Goal: Find contact information: Find contact information

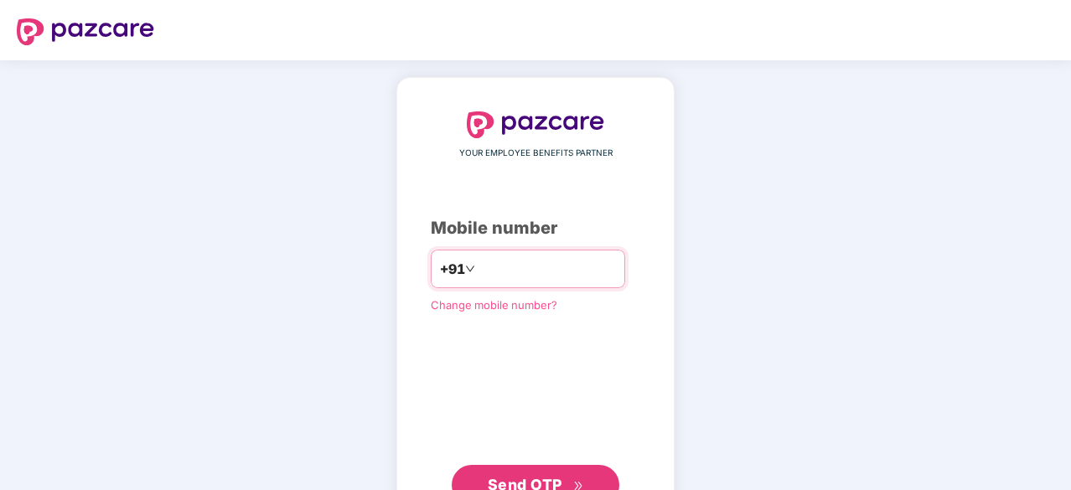
click at [500, 261] on input "number" at bounding box center [547, 269] width 137 height 27
type input "**********"
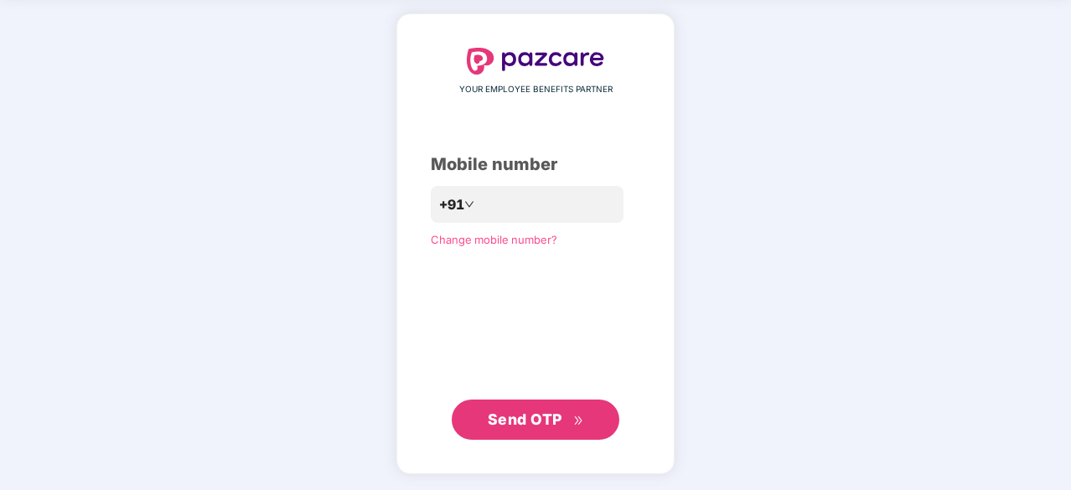
click at [536, 422] on span "Send OTP" at bounding box center [525, 420] width 75 height 18
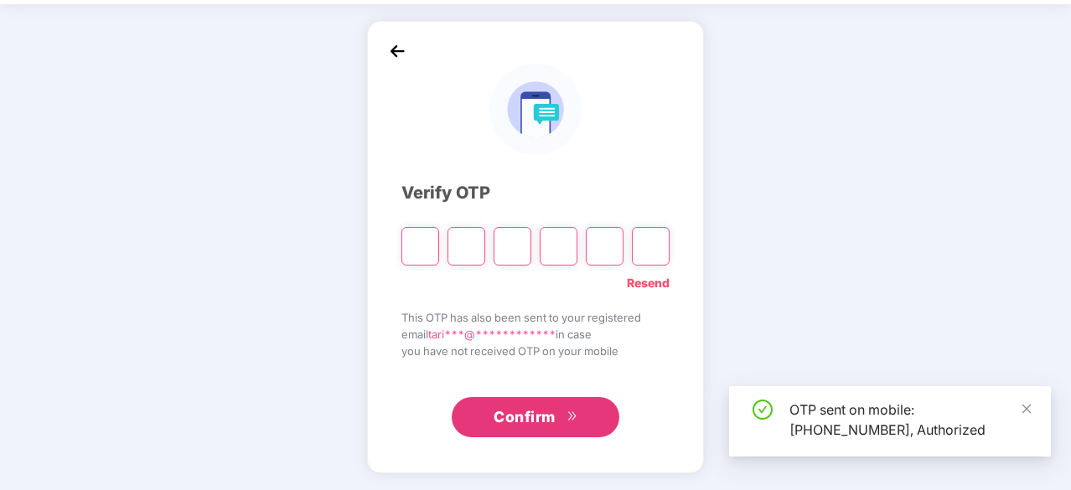
scroll to position [55, 0]
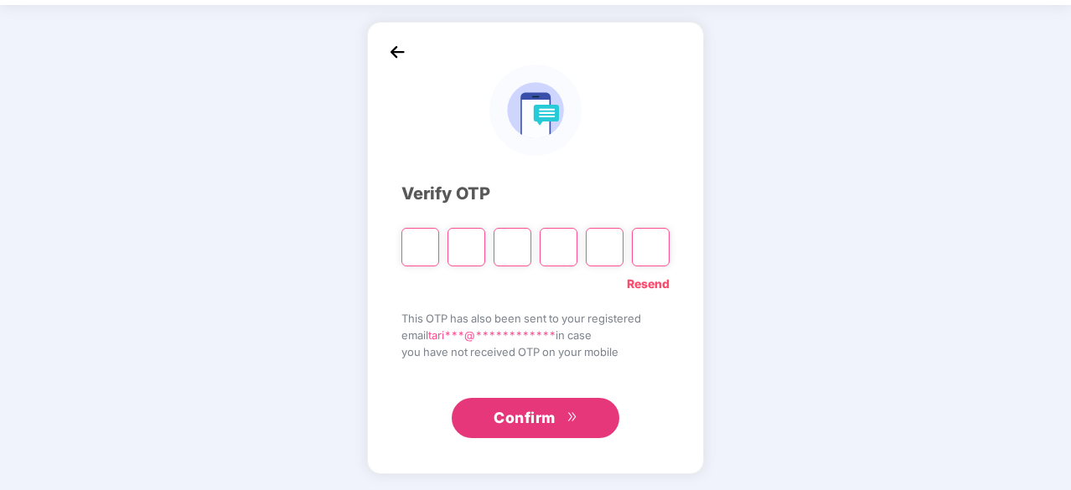
type input "*"
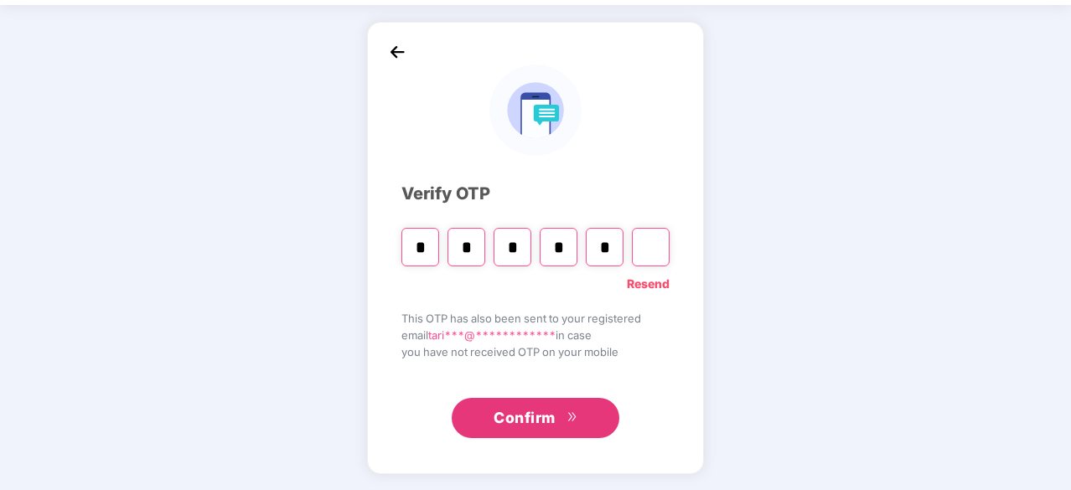
type input "*"
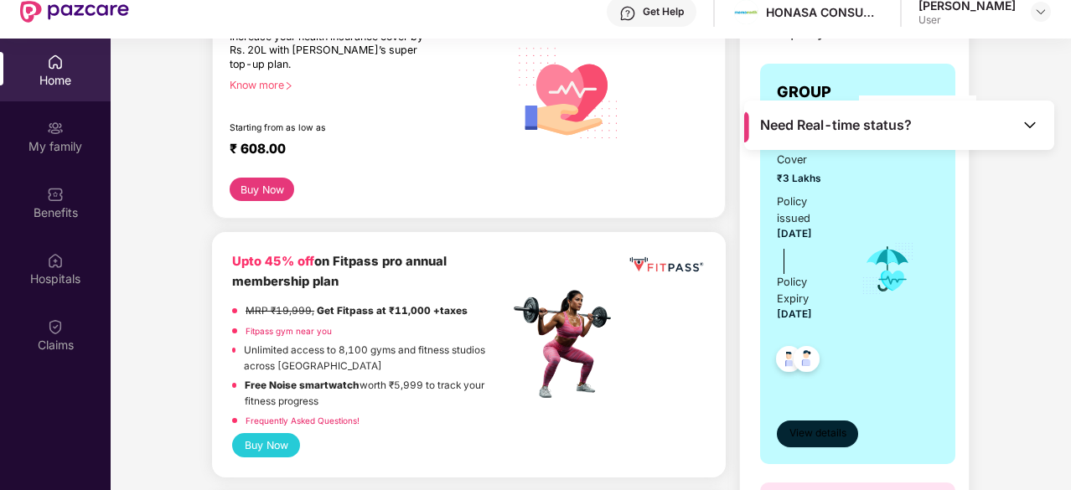
scroll to position [265, 0]
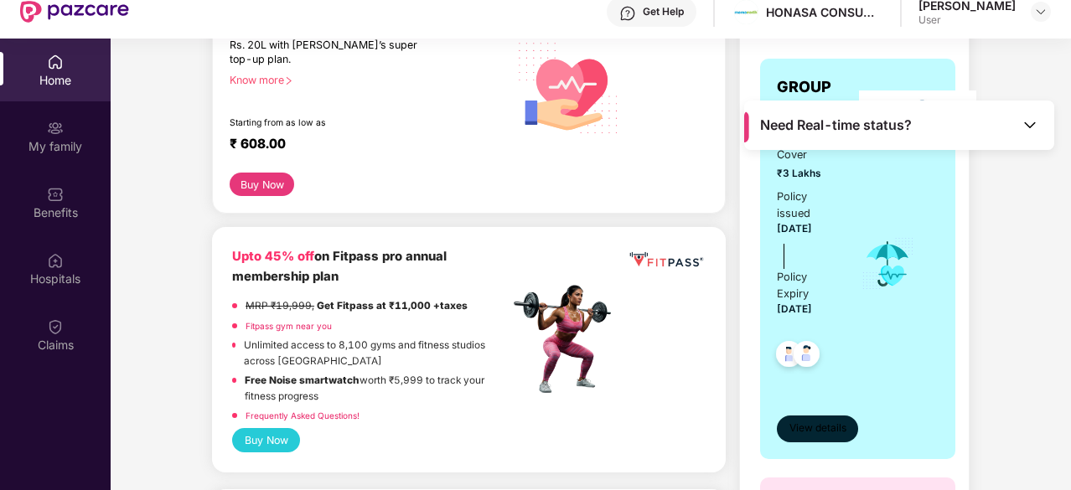
click at [831, 421] on span "View details" at bounding box center [818, 429] width 57 height 16
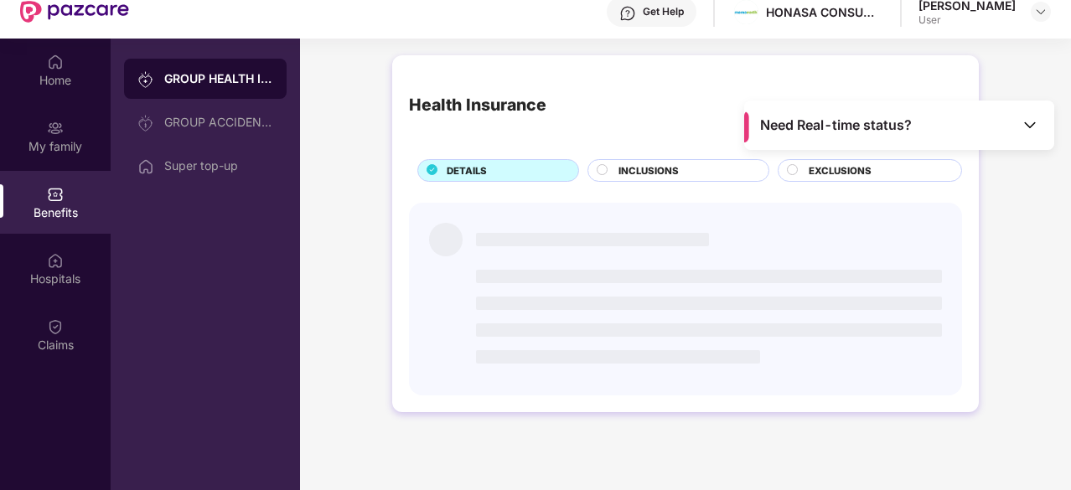
scroll to position [0, 0]
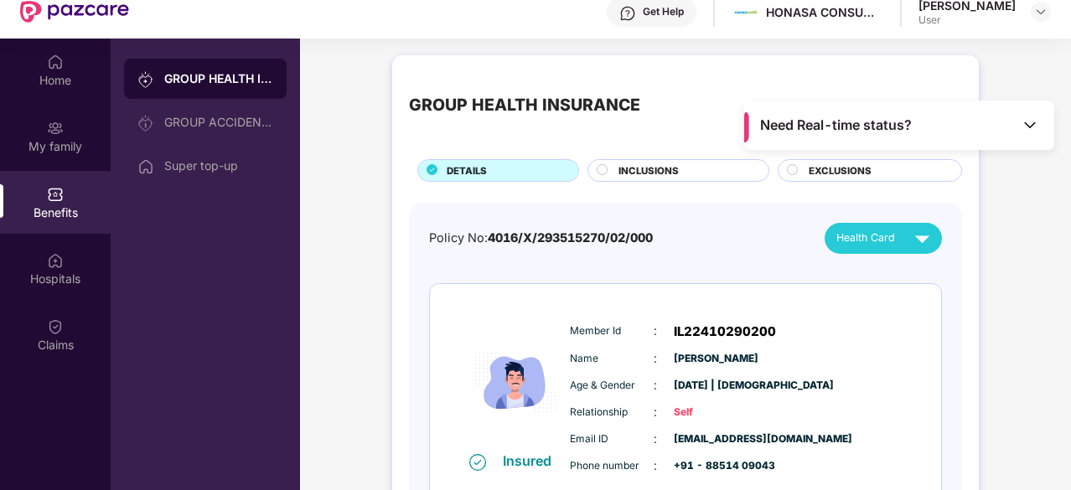
click at [632, 174] on span "INCLUSIONS" at bounding box center [649, 170] width 60 height 15
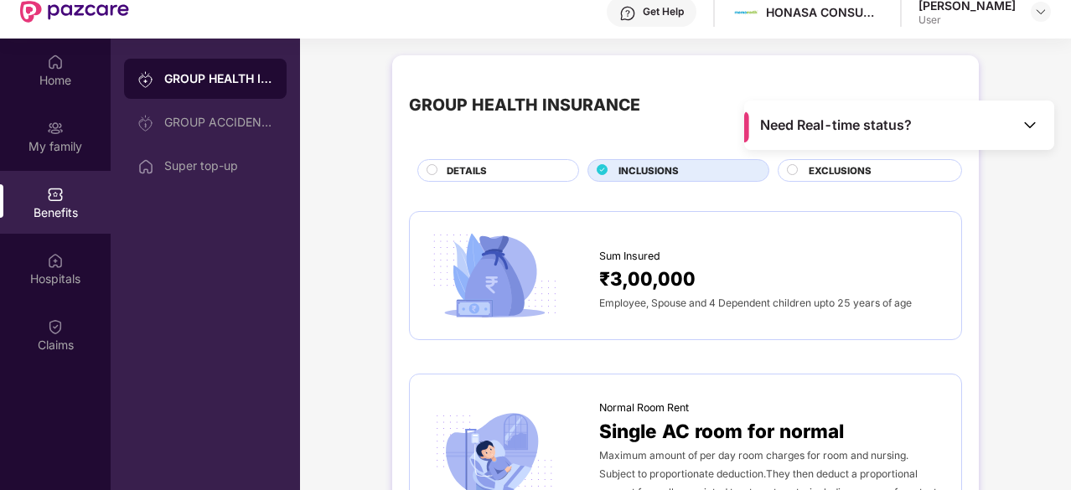
click at [546, 172] on div "DETAILS" at bounding box center [504, 172] width 132 height 18
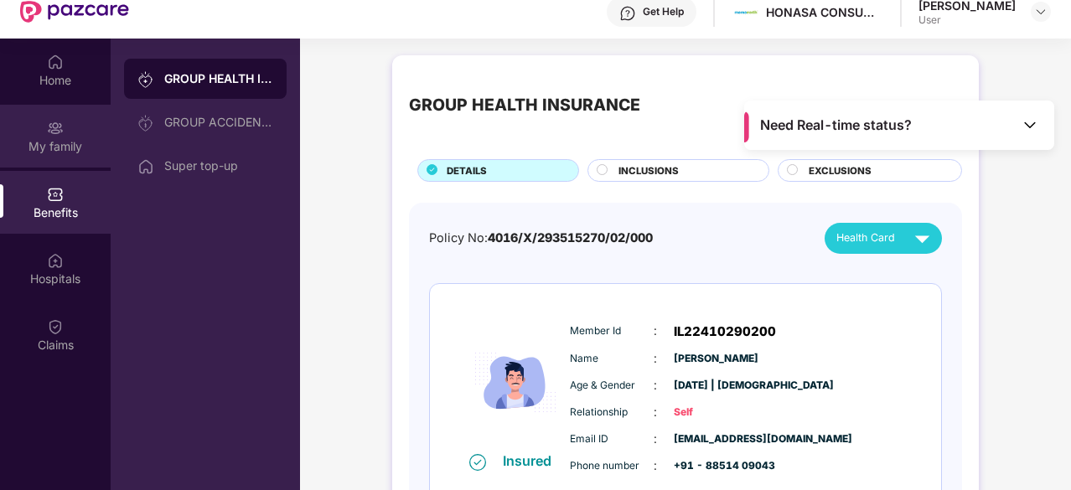
click at [79, 148] on div "My family" at bounding box center [55, 146] width 111 height 17
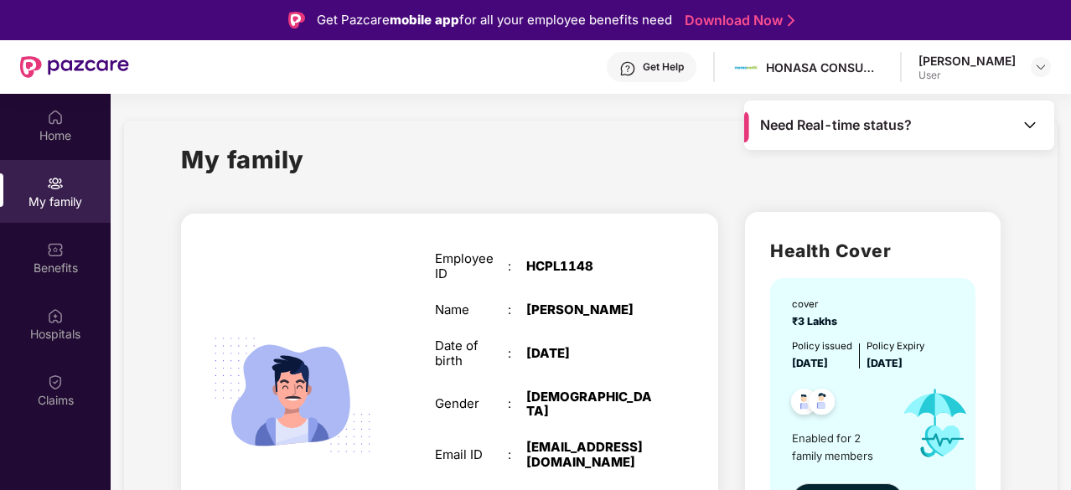
click at [684, 61] on div "Get Help" at bounding box center [663, 66] width 41 height 13
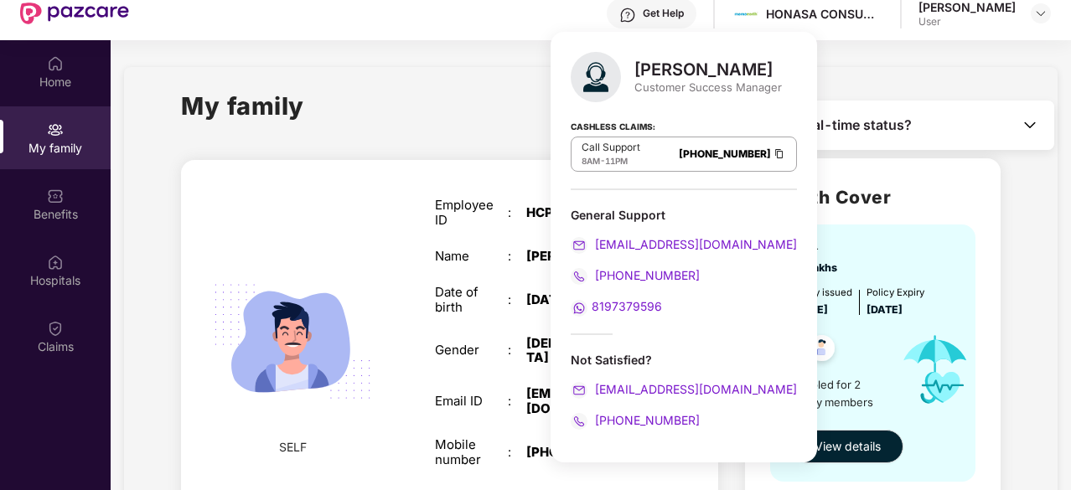
scroll to position [55, 0]
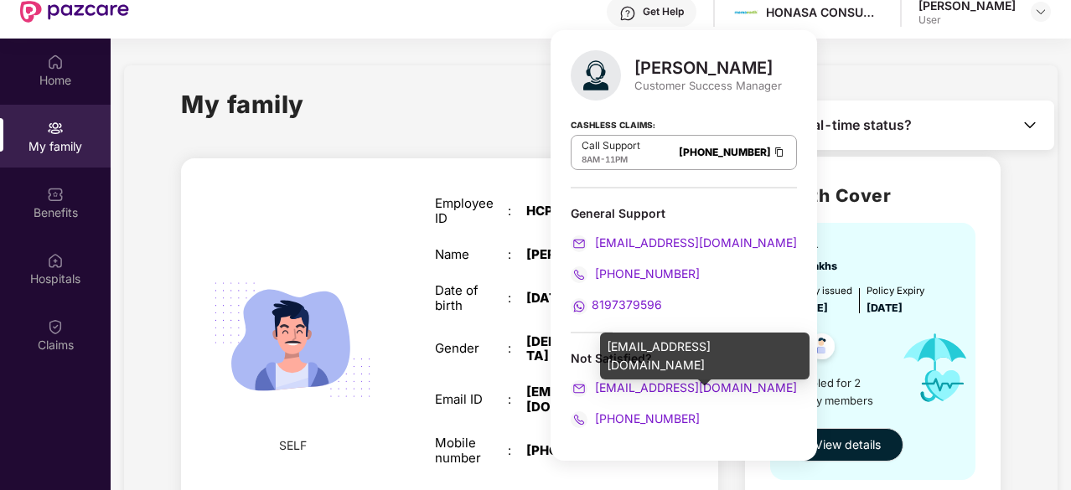
click at [676, 350] on div "[EMAIL_ADDRESS][DOMAIN_NAME]" at bounding box center [705, 356] width 210 height 47
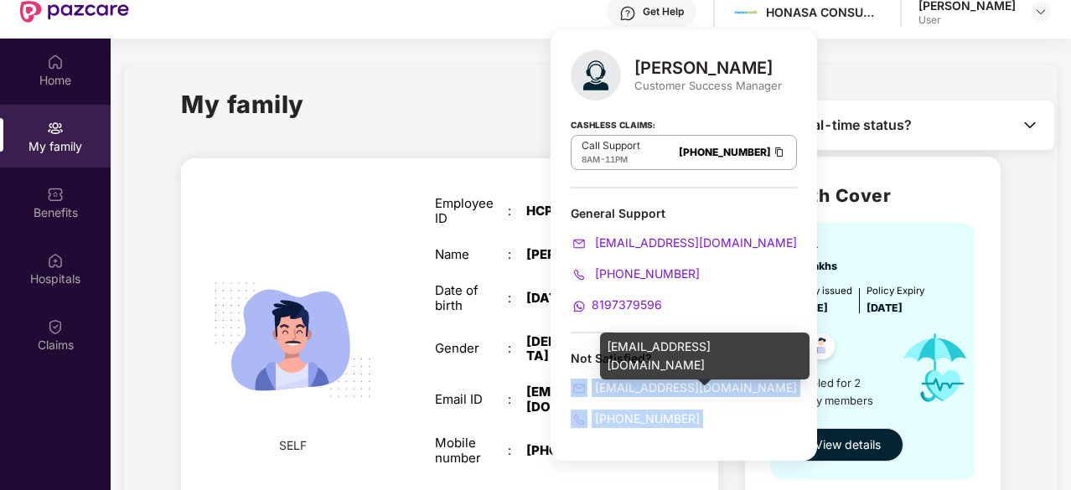
drag, startPoint x: 606, startPoint y: 350, endPoint x: 753, endPoint y: 347, distance: 146.7
click at [753, 347] on body "Get Pazcare mobile app for all your employee benefits need Download Now Get Hel…" at bounding box center [535, 190] width 1071 height 490
click at [677, 385] on span "[EMAIL_ADDRESS][DOMAIN_NAME]" at bounding box center [694, 388] width 205 height 14
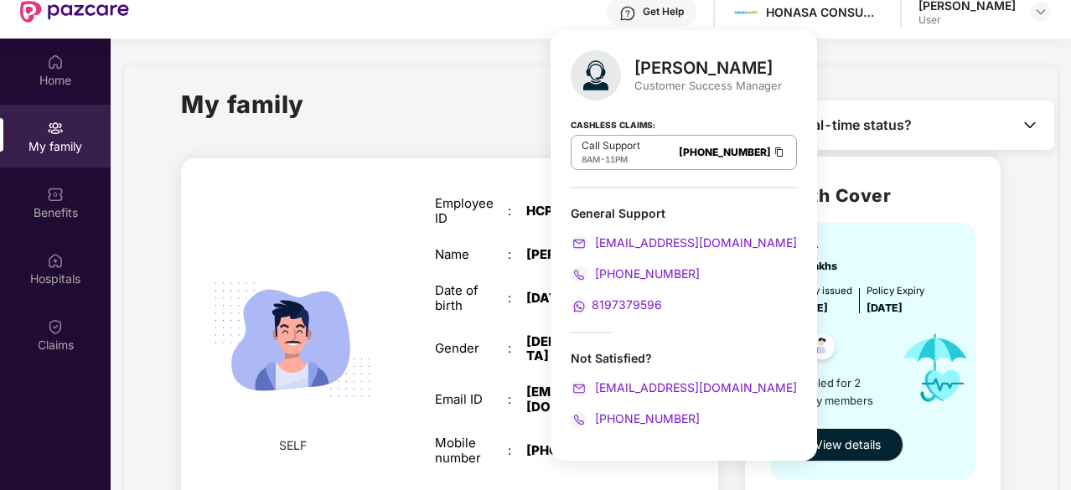
click at [731, 303] on div "8197379596" at bounding box center [684, 305] width 226 height 18
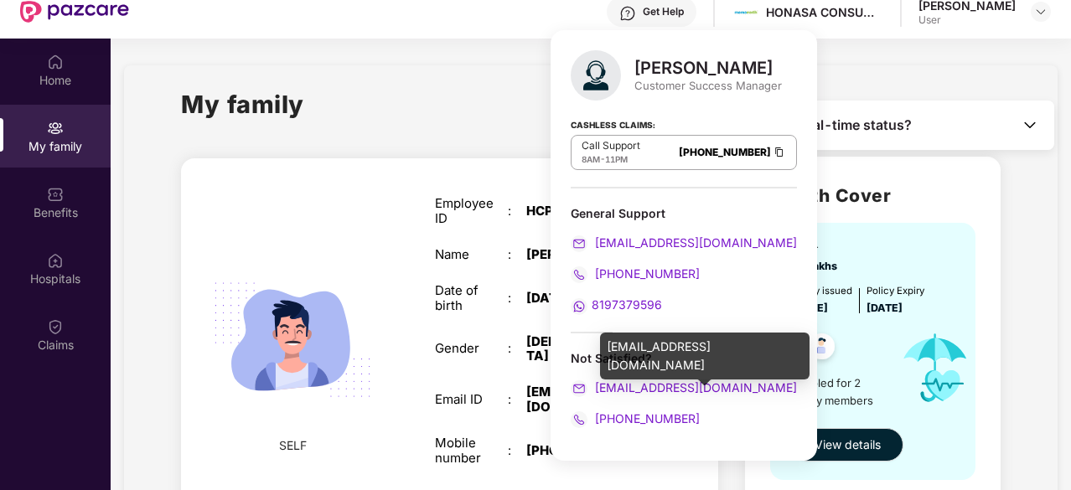
click at [609, 344] on div "[EMAIL_ADDRESS][DOMAIN_NAME]" at bounding box center [705, 356] width 210 height 47
click at [689, 318] on div "[PERSON_NAME] Customer Success Manager Cashless Claims: Call Support 8AM - 11PM…" at bounding box center [684, 245] width 267 height 431
drag, startPoint x: 606, startPoint y: 346, endPoint x: 741, endPoint y: 345, distance: 134.9
click at [741, 345] on div "[EMAIL_ADDRESS][DOMAIN_NAME]" at bounding box center [705, 356] width 210 height 47
copy div "[EMAIL_ADDRESS][DOMAIN_NAME]"
